Goal: Task Accomplishment & Management: Manage account settings

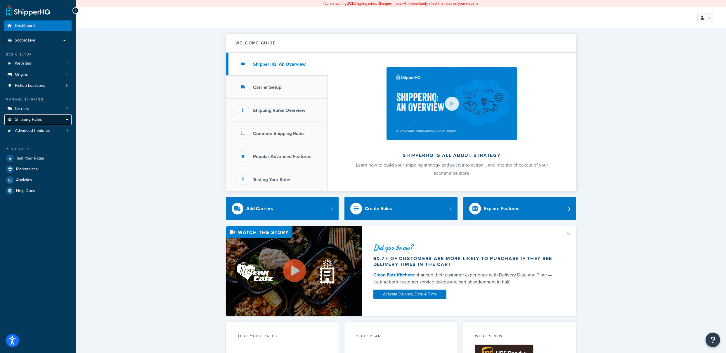
click at [42, 117] on link "Shipping Rules" at bounding box center [37, 119] width 67 height 11
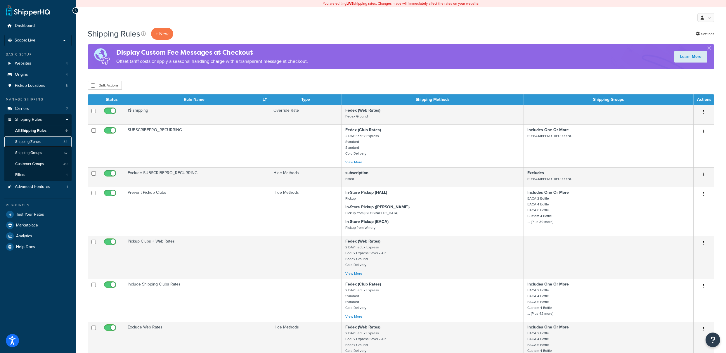
click at [46, 142] on link "Shipping Zones 54" at bounding box center [37, 141] width 67 height 11
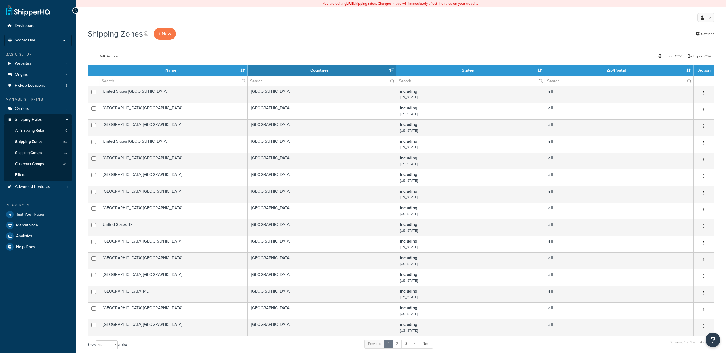
select select "15"
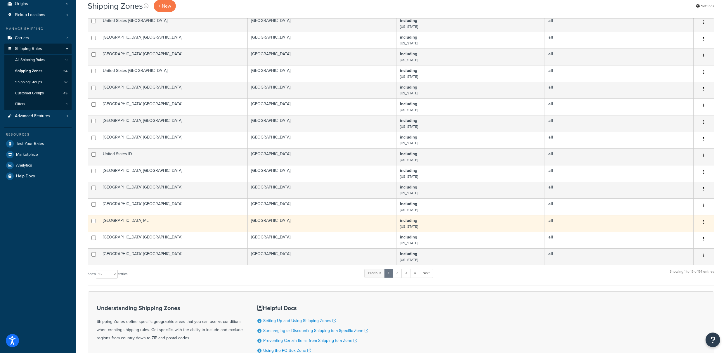
scroll to position [117, 0]
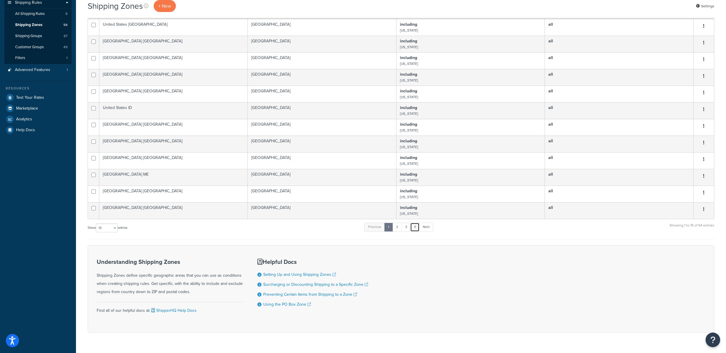
click at [416, 229] on link "4" at bounding box center [414, 227] width 9 height 9
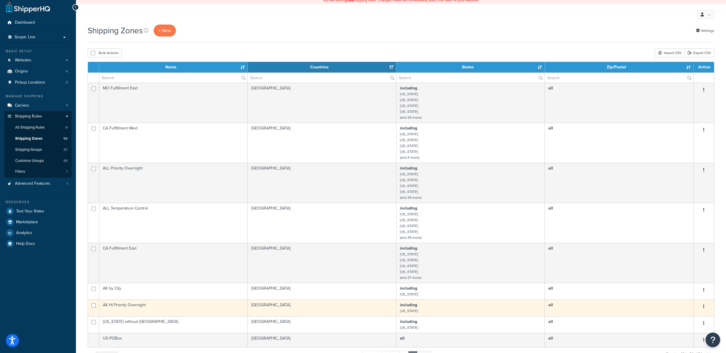
scroll to position [0, 0]
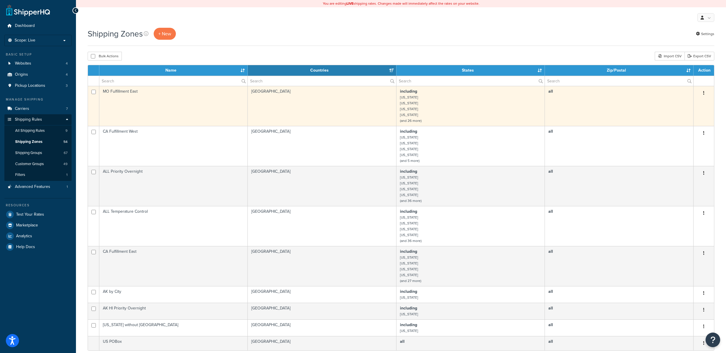
click at [447, 113] on td "including Arkansas Connecticut Florida Georgia (and 26 more)" at bounding box center [470, 106] width 148 height 40
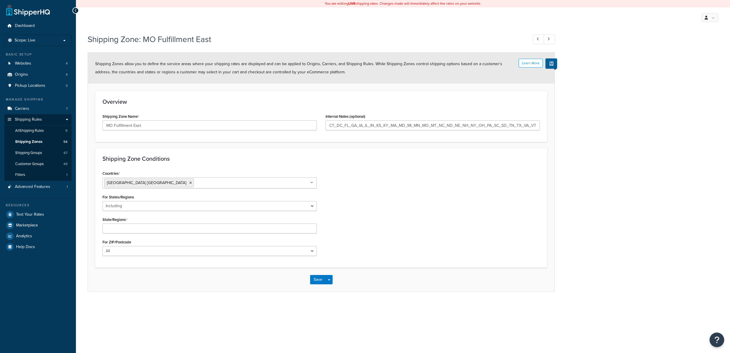
select select "including"
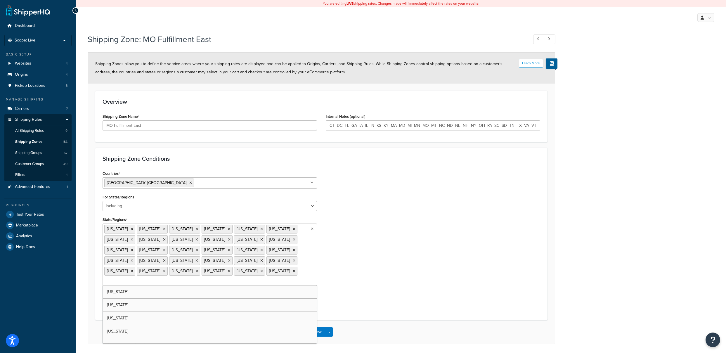
click at [169, 264] on ul "Arkansas Connecticut District of Columbia Florida Georgia Illinois Indiana Iowa…" at bounding box center [210, 255] width 214 height 62
click at [343, 298] on div "Shipping Zone Conditions Countries United States USA All Countries ALL Afghanis…" at bounding box center [321, 235] width 452 height 174
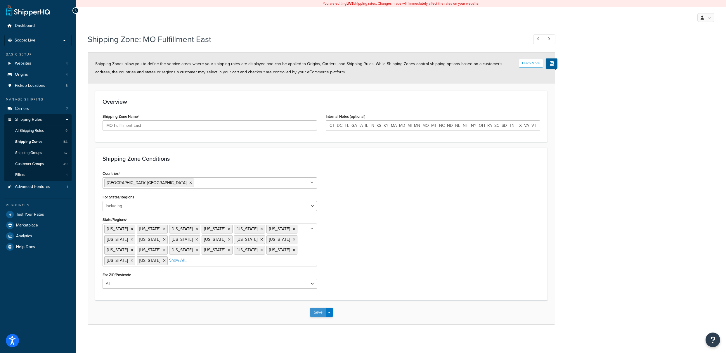
click at [319, 314] on button "Save" at bounding box center [318, 312] width 16 height 9
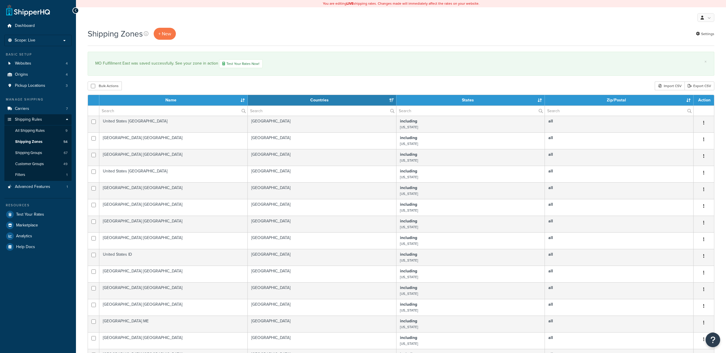
select select "15"
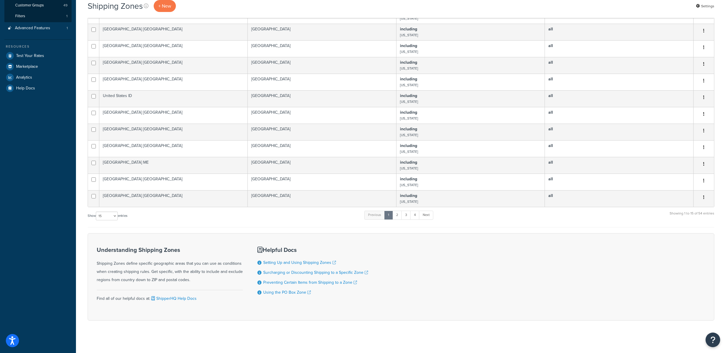
scroll to position [162, 0]
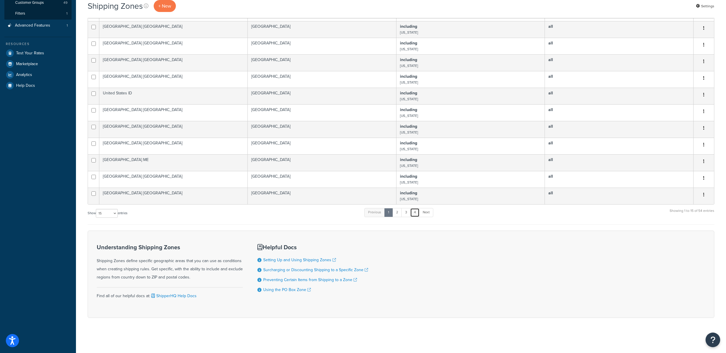
click at [414, 214] on link "4" at bounding box center [414, 212] width 9 height 9
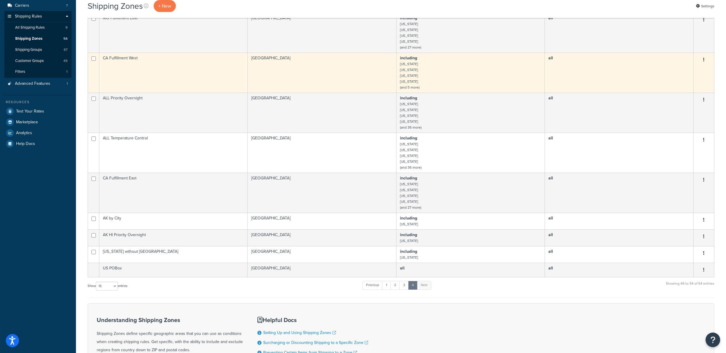
scroll to position [132, 0]
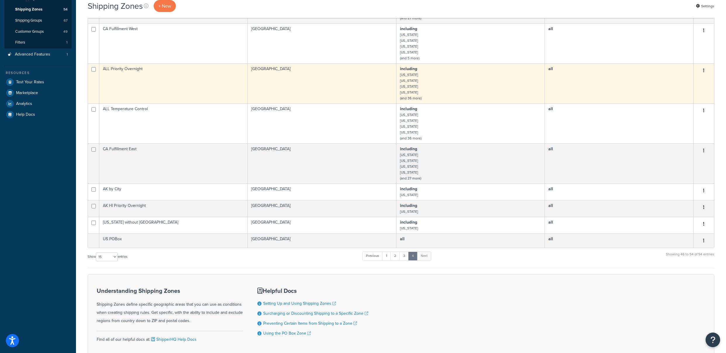
click at [437, 84] on td "including Arizona California Colorado Connecticut (and 36 more)" at bounding box center [470, 83] width 148 height 40
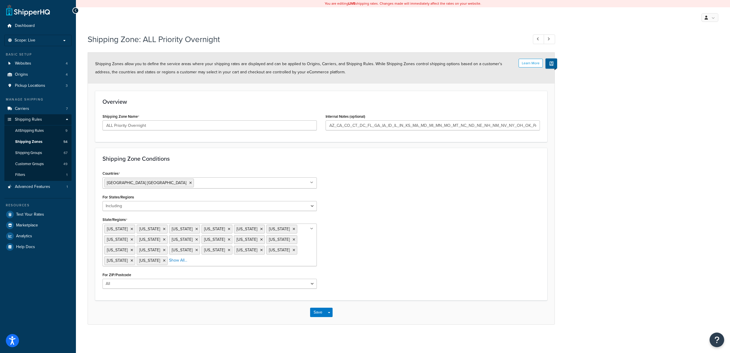
select select "including"
click at [129, 261] on ul "Arizona California Colorado Connecticut District of Columbia Florida Georgia Id…" at bounding box center [210, 245] width 214 height 43
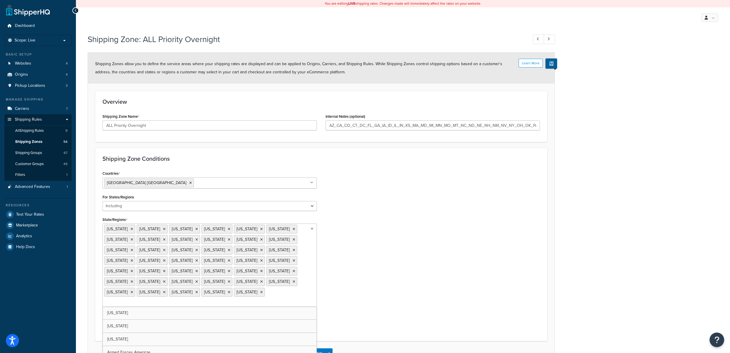
click at [356, 320] on form "Learn More Shipping Zones allow you to define the service areas where your ship…" at bounding box center [321, 209] width 467 height 312
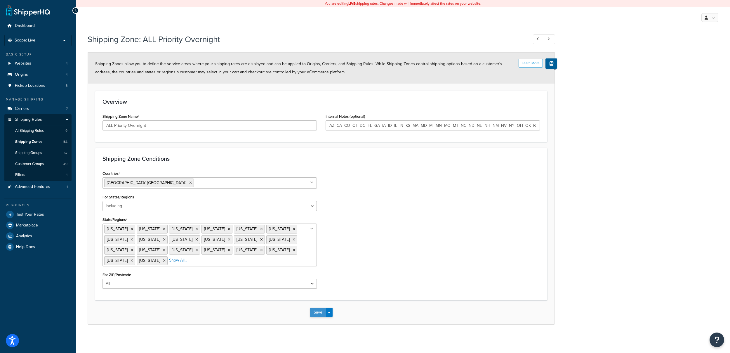
click at [321, 312] on button "Save" at bounding box center [318, 312] width 16 height 9
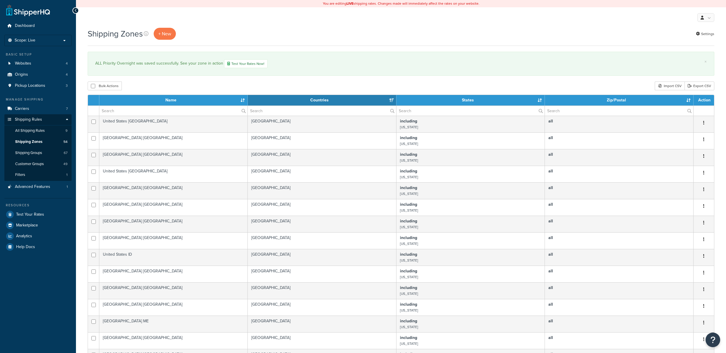
select select "15"
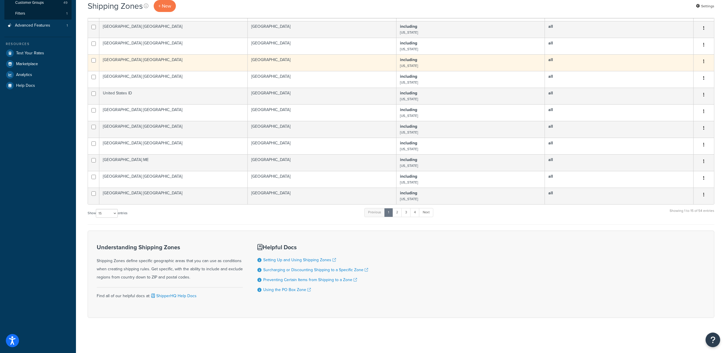
scroll to position [162, 0]
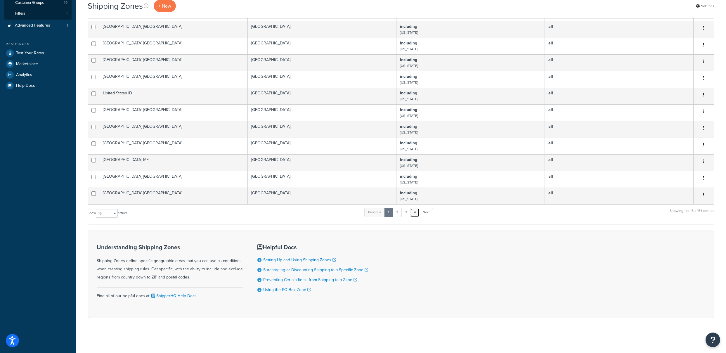
click at [417, 210] on link "4" at bounding box center [414, 212] width 9 height 9
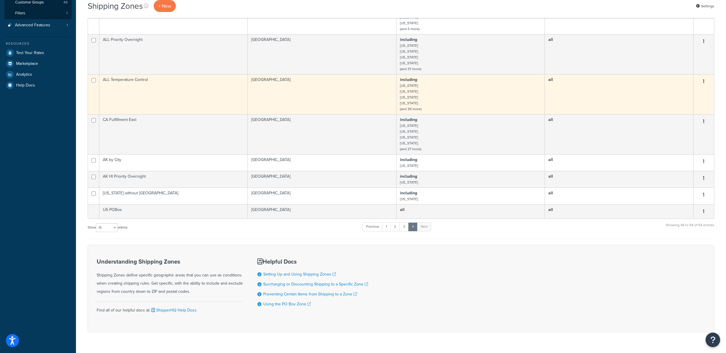
click at [440, 92] on td "including Arizona California Colorado Connecticut (and 36 more)" at bounding box center [470, 94] width 148 height 40
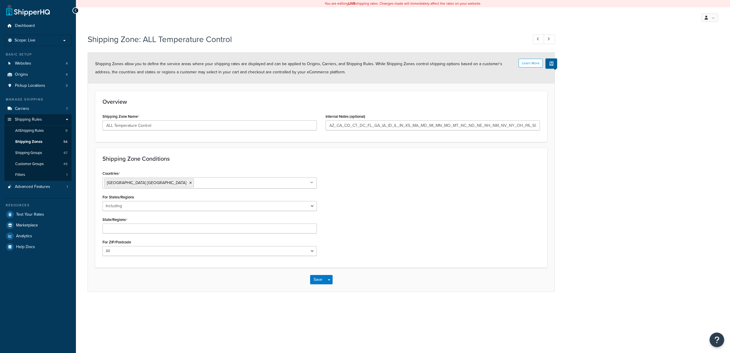
select select "including"
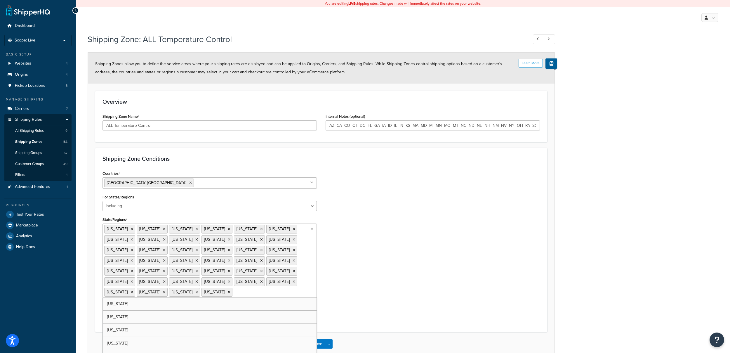
click at [245, 261] on ul "Arizona California Colorado Connecticut District of Columbia Florida Georgia Id…" at bounding box center [210, 261] width 214 height 74
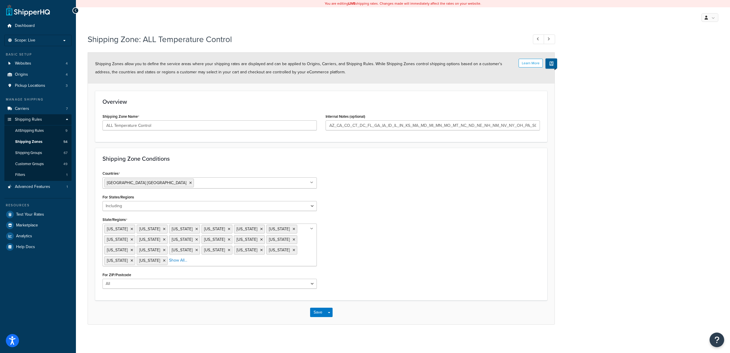
click at [353, 315] on form "Learn More Shipping Zones allow you to define the service areas where your ship…" at bounding box center [321, 189] width 467 height 272
click at [321, 313] on button "Save" at bounding box center [318, 312] width 16 height 9
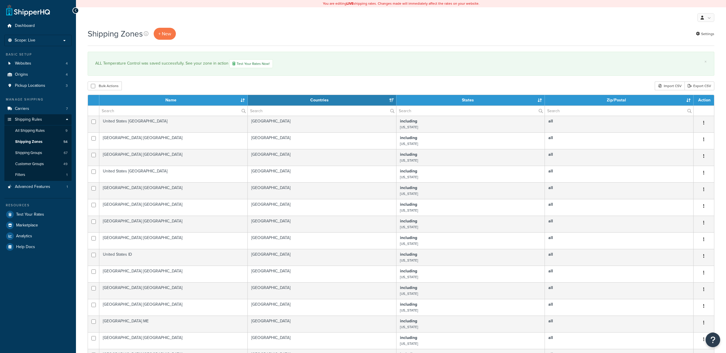
select select "15"
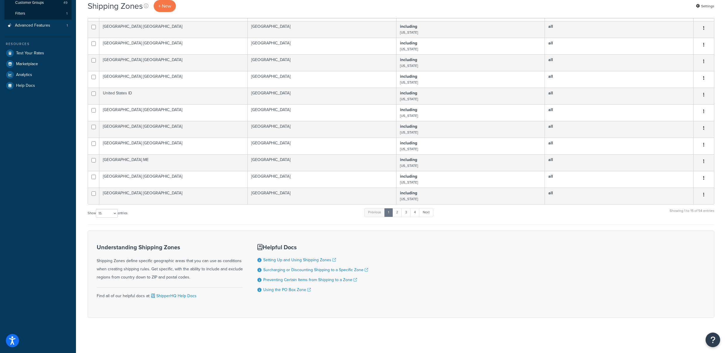
scroll to position [162, 0]
click at [418, 212] on link "4" at bounding box center [414, 212] width 9 height 9
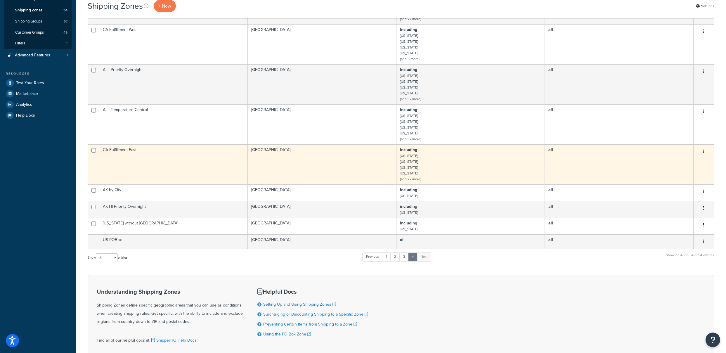
scroll to position [132, 0]
click at [453, 165] on td "including Arkansas Connecticut Florida Georgia (and 27 more)" at bounding box center [470, 163] width 148 height 40
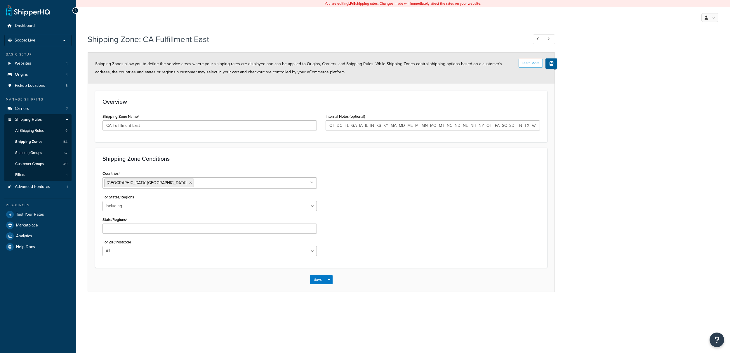
select select "including"
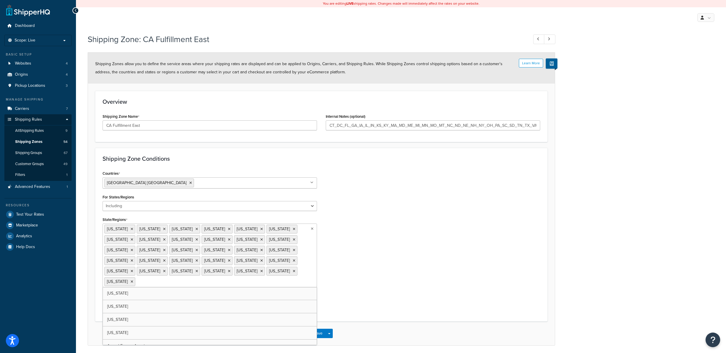
click at [204, 264] on ul "Arkansas Connecticut District of Columbia Florida Georgia Illinois Indiana Iowa…" at bounding box center [210, 256] width 214 height 64
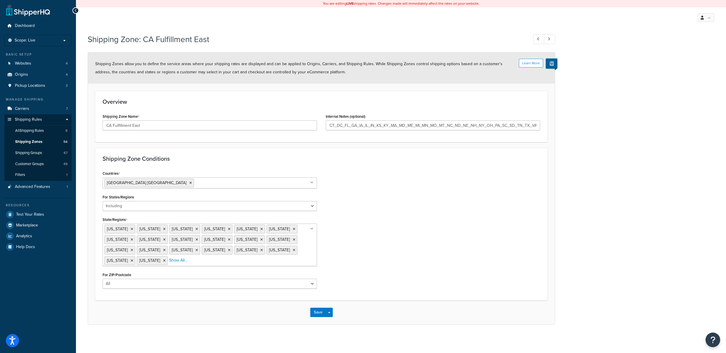
click at [349, 299] on div "Shipping Zone Conditions Countries United States USA All Countries ALL Afghanis…" at bounding box center [321, 224] width 452 height 153
click at [322, 313] on button "Save" at bounding box center [318, 312] width 16 height 9
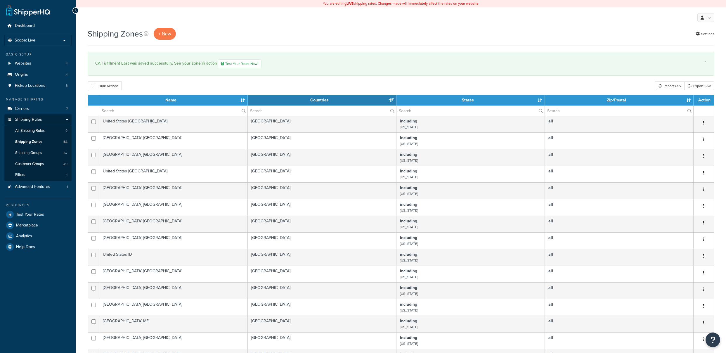
select select "15"
